Goal: Task Accomplishment & Management: Manage account settings

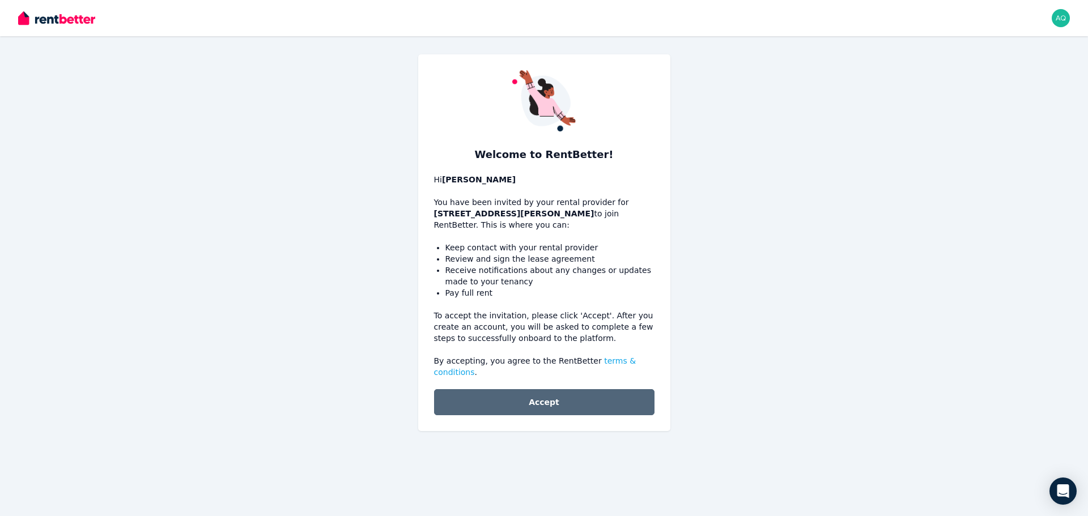
click at [584, 389] on button "Accept" at bounding box center [544, 402] width 220 height 26
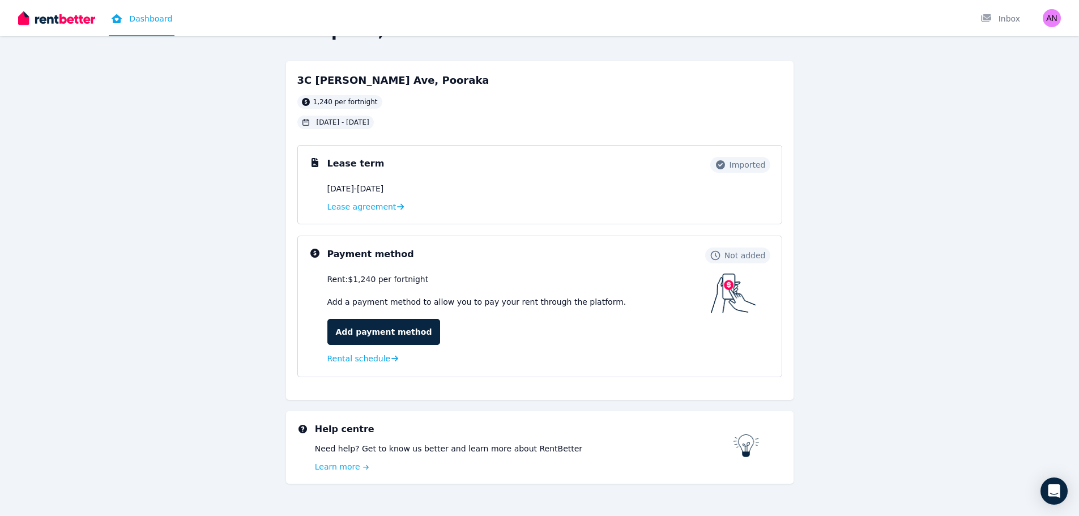
scroll to position [56, 0]
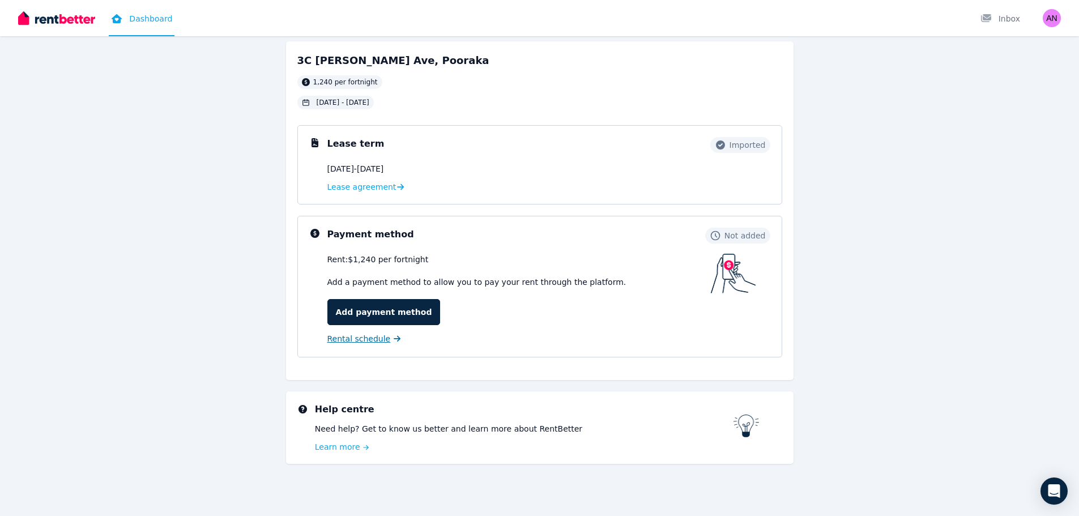
click at [368, 340] on span "Rental schedule" at bounding box center [358, 338] width 63 height 11
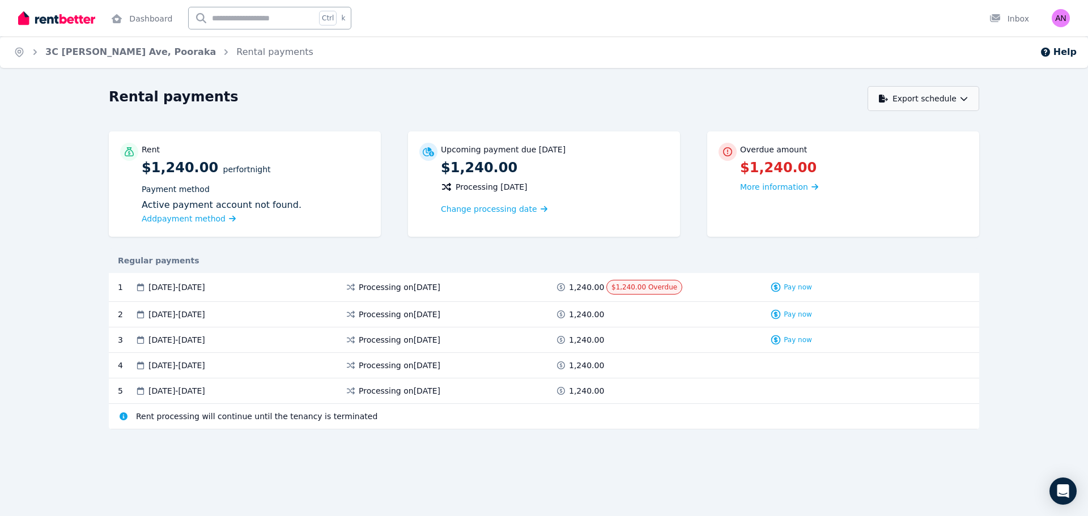
click at [957, 95] on button "Export schedule" at bounding box center [923, 98] width 112 height 25
click at [523, 206] on span "Change processing date" at bounding box center [489, 208] width 96 height 11
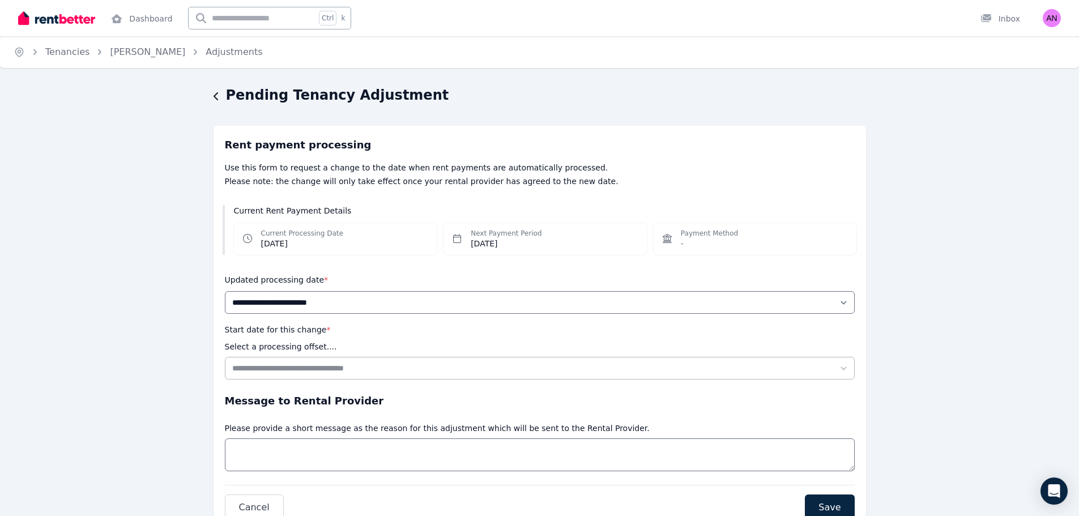
click at [217, 95] on icon "button" at bounding box center [217, 96] width 6 height 9
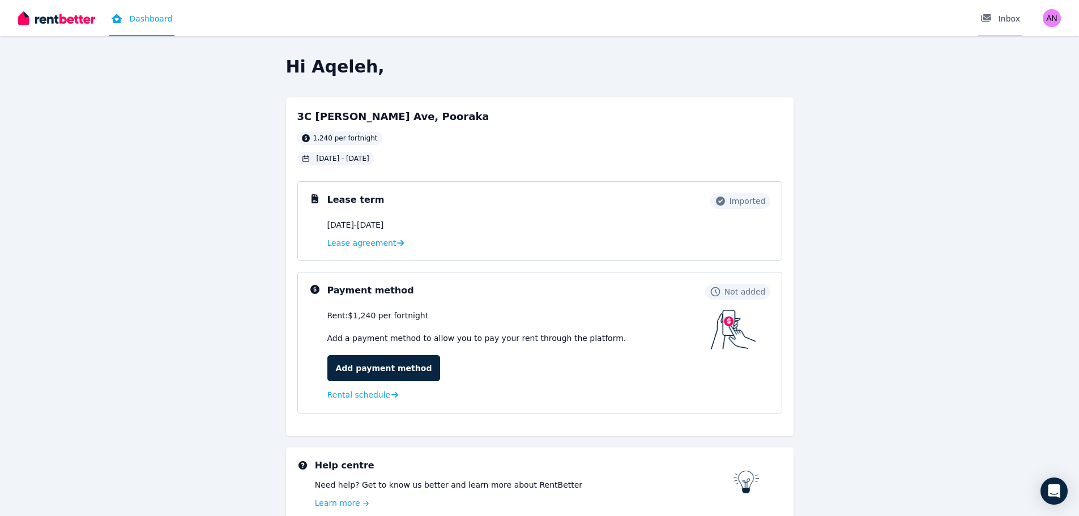
click at [1005, 18] on div "Inbox" at bounding box center [1000, 18] width 40 height 11
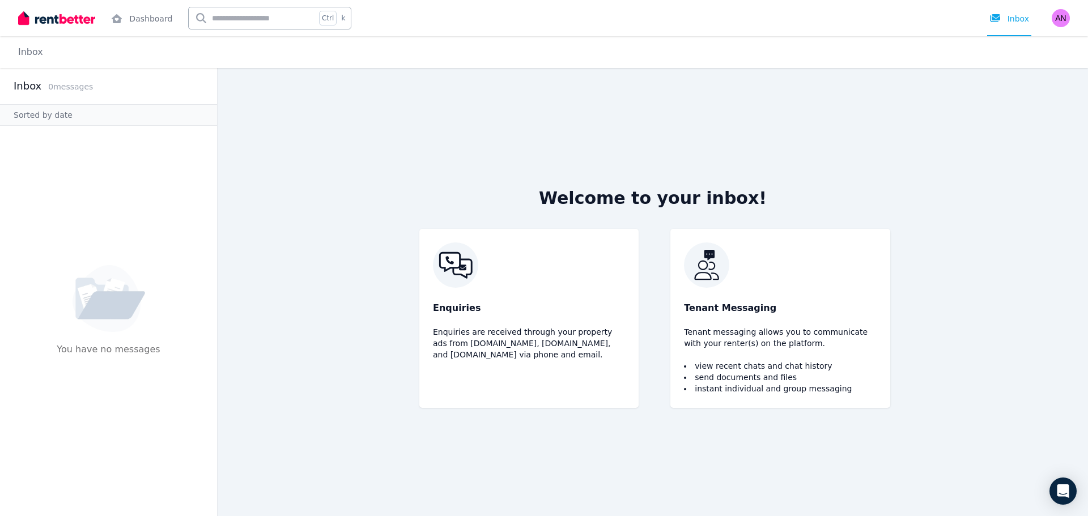
click at [52, 13] on img at bounding box center [56, 18] width 77 height 17
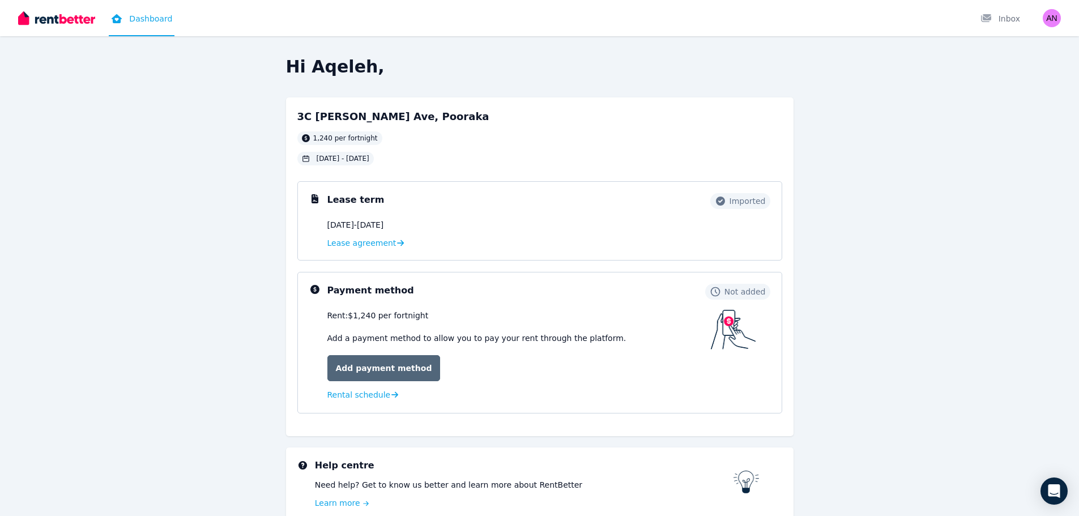
click at [389, 366] on link "Add payment method" at bounding box center [383, 368] width 113 height 26
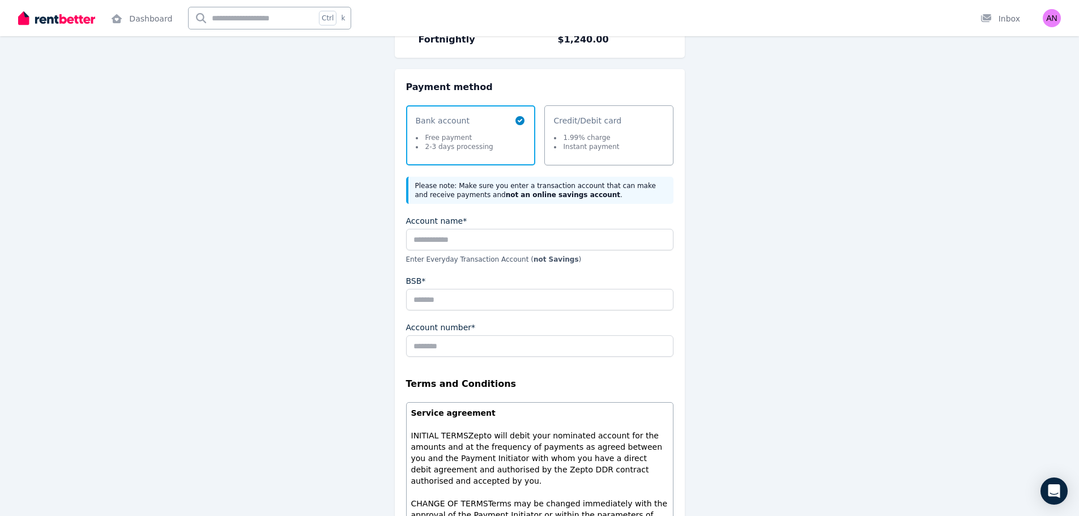
scroll to position [50, 0]
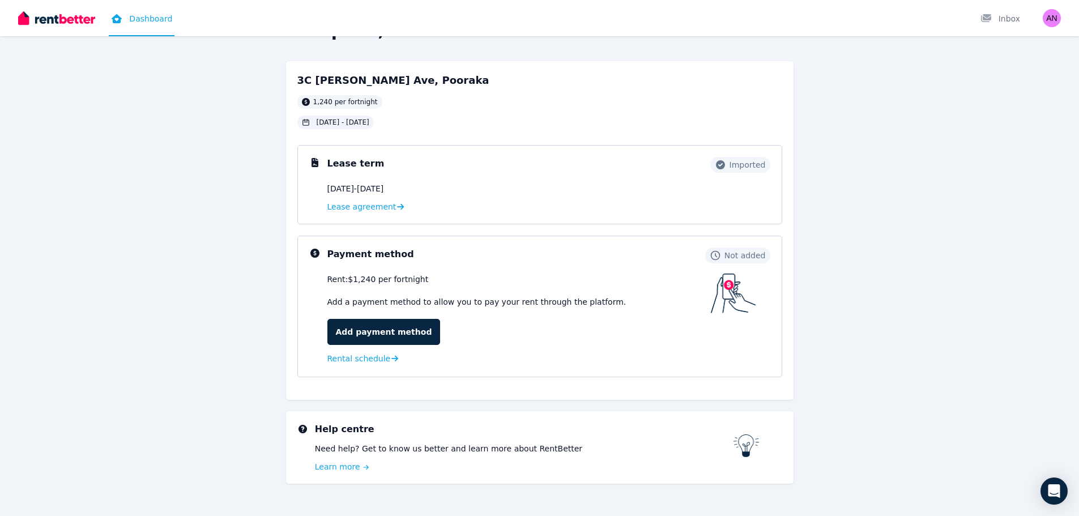
scroll to position [56, 0]
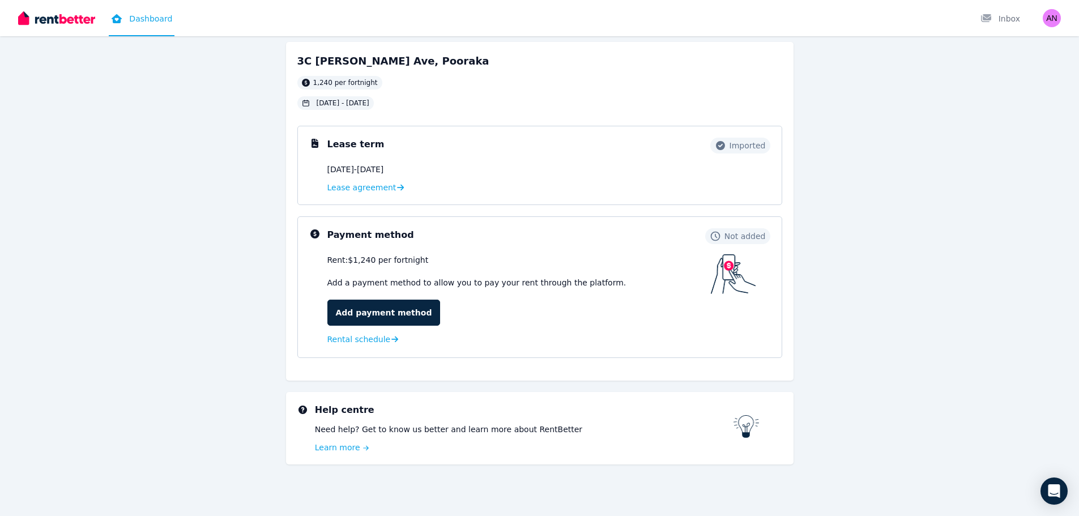
scroll to position [56, 0]
click at [374, 343] on span "Rental schedule" at bounding box center [358, 338] width 63 height 11
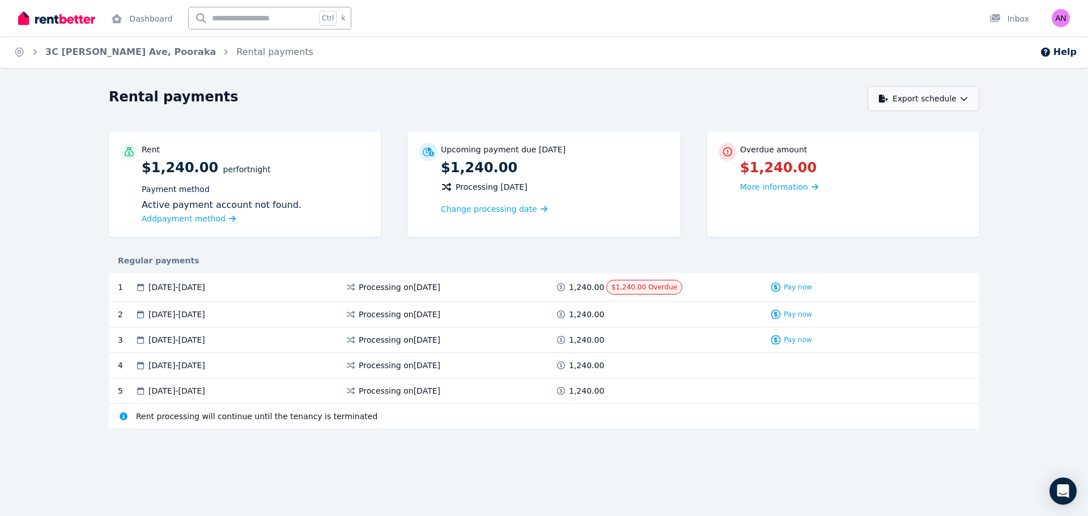
click at [919, 98] on button "Export schedule" at bounding box center [923, 98] width 112 height 25
click at [1050, 246] on div "Rental payments Export schedule PDF Rent $1,240.00 per Fortnight Payment method…" at bounding box center [544, 278] width 1088 height 384
click at [1022, 410] on div "Rental payments Export schedule Rent $1,240.00 per Fortnight Payment method Act…" at bounding box center [544, 278] width 1088 height 384
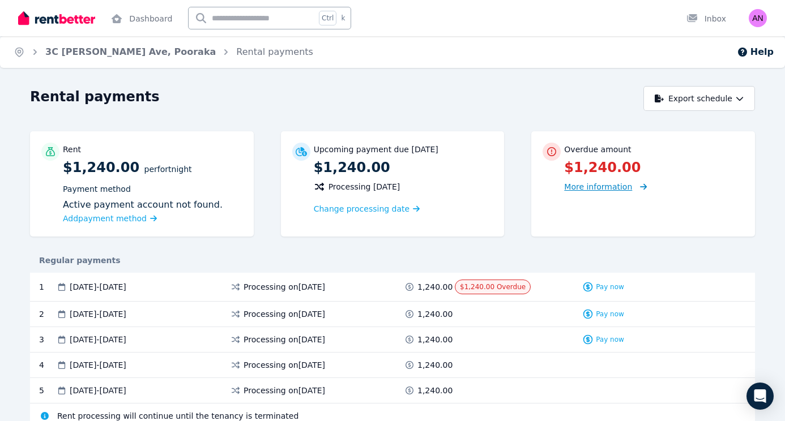
click at [598, 184] on span "More information" at bounding box center [598, 186] width 68 height 9
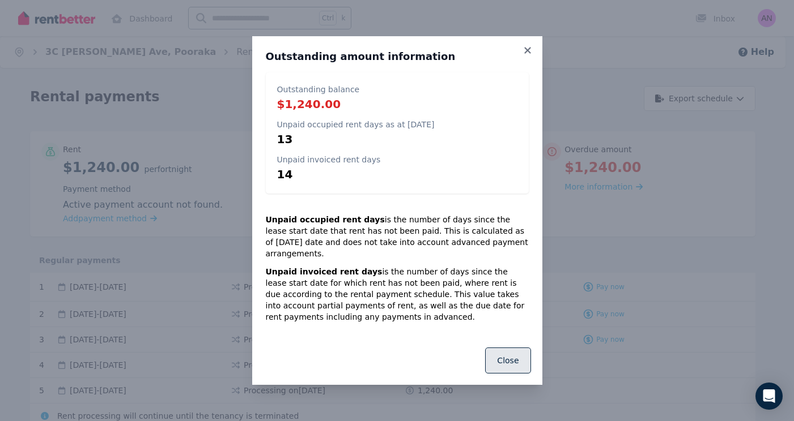
click at [504, 348] on button "Close" at bounding box center [507, 361] width 45 height 26
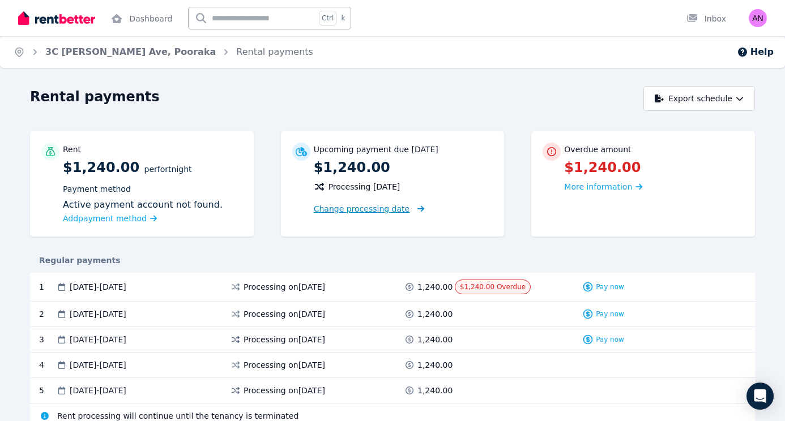
click at [385, 207] on span "Change processing date" at bounding box center [362, 208] width 96 height 11
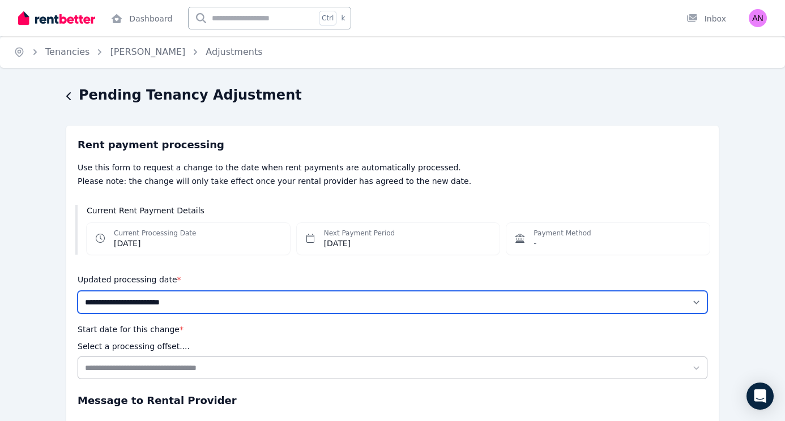
click at [236, 300] on select "**********" at bounding box center [393, 302] width 630 height 23
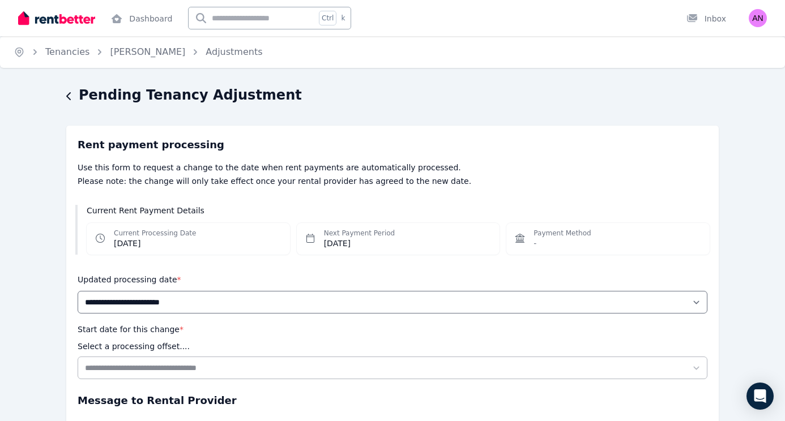
click at [738, 163] on div "**********" at bounding box center [392, 324] width 785 height 477
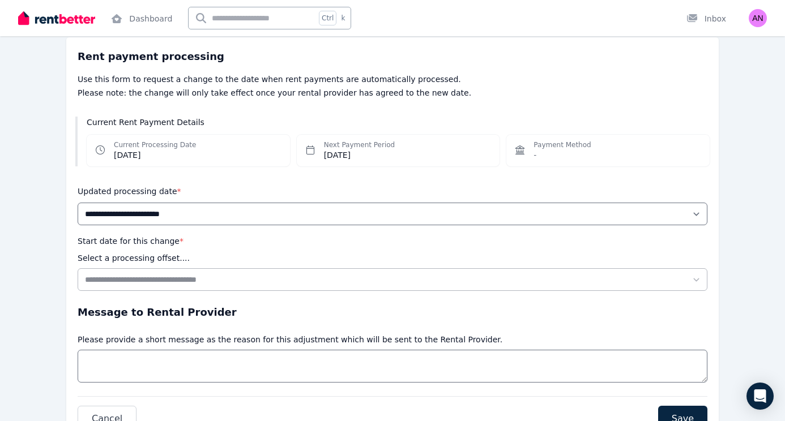
scroll to position [142, 0]
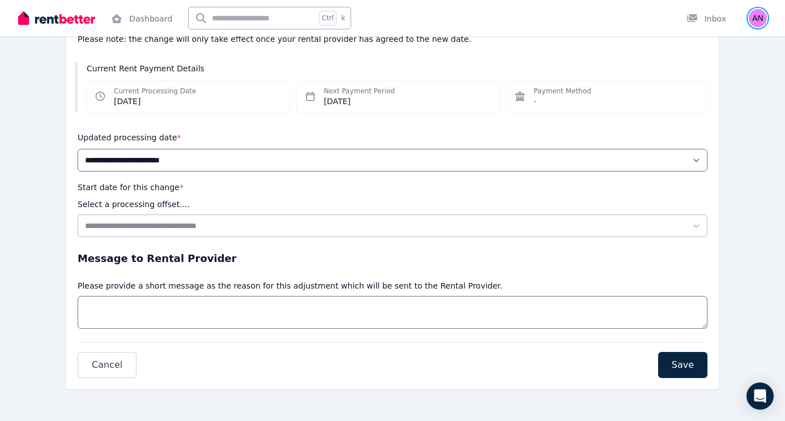
click at [749, 21] on img "button" at bounding box center [758, 18] width 18 height 18
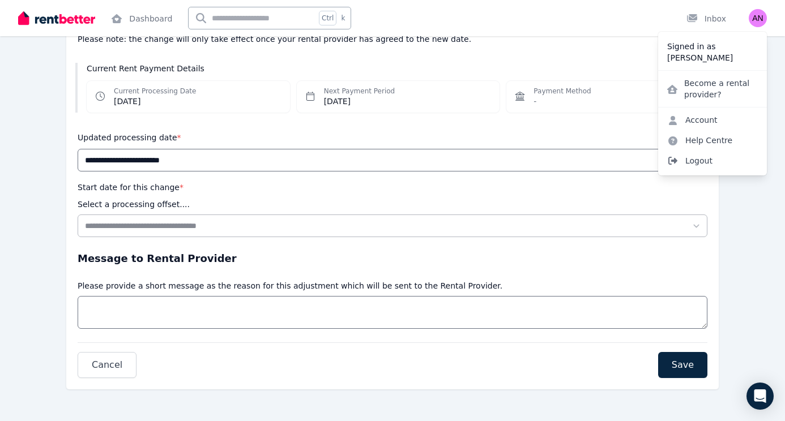
click at [710, 157] on span "Logout" at bounding box center [712, 161] width 109 height 20
